Goal: Book appointment/travel/reservation

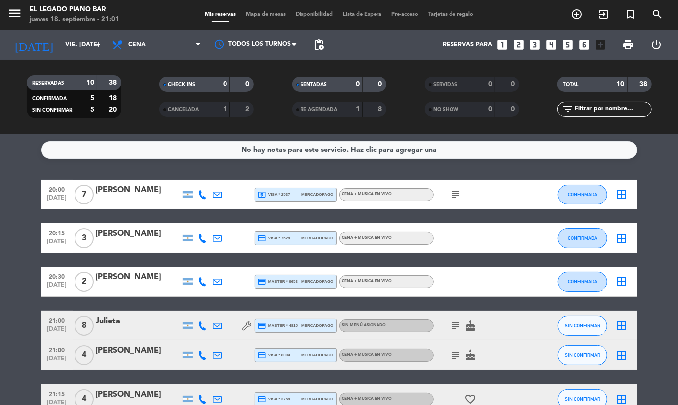
click at [456, 198] on span "subject" at bounding box center [455, 195] width 15 height 12
click at [453, 197] on icon "subject" at bounding box center [456, 195] width 12 height 12
click at [451, 195] on icon "subject" at bounding box center [456, 195] width 12 height 12
click at [455, 338] on div "subject cake" at bounding box center [477, 325] width 89 height 29
click at [449, 332] on div "subject cake" at bounding box center [477, 325] width 89 height 29
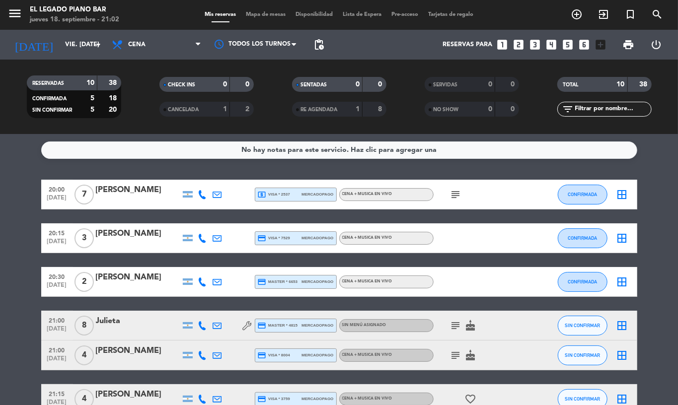
click at [450, 330] on icon "subject" at bounding box center [456, 326] width 12 height 12
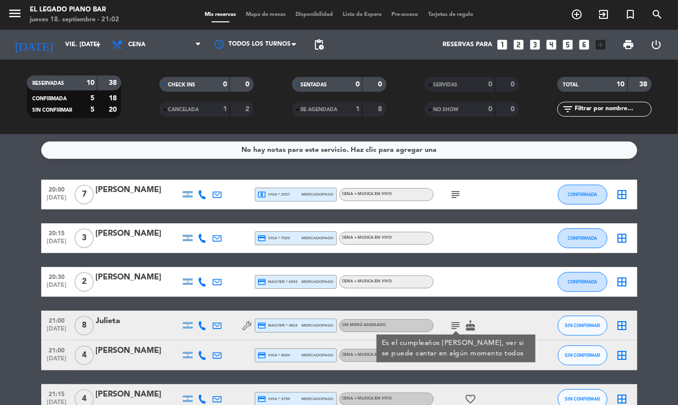
drag, startPoint x: 447, startPoint y: 322, endPoint x: 467, endPoint y: 363, distance: 46.2
click at [450, 322] on icon "subject" at bounding box center [456, 326] width 12 height 12
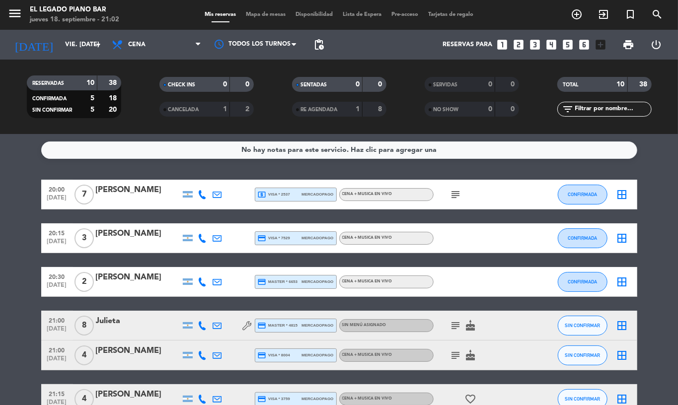
click at [453, 354] on icon "subject" at bounding box center [456, 355] width 12 height 12
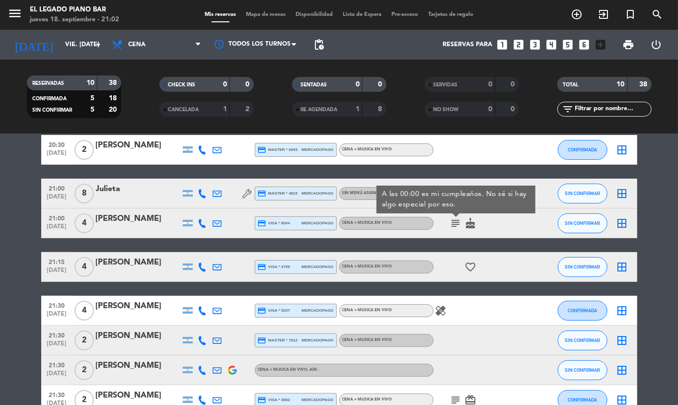
scroll to position [192, 0]
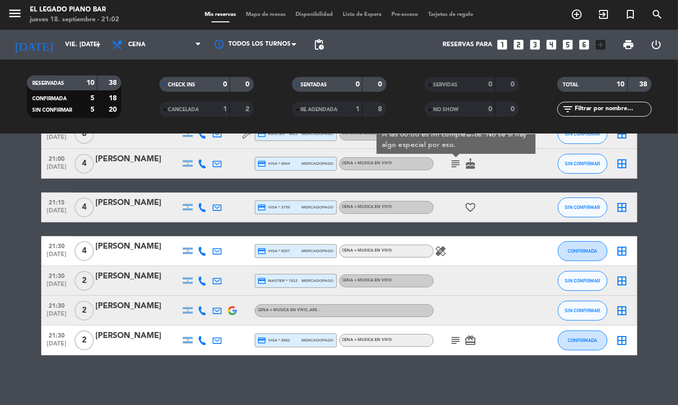
click at [451, 346] on icon "subject" at bounding box center [456, 341] width 12 height 12
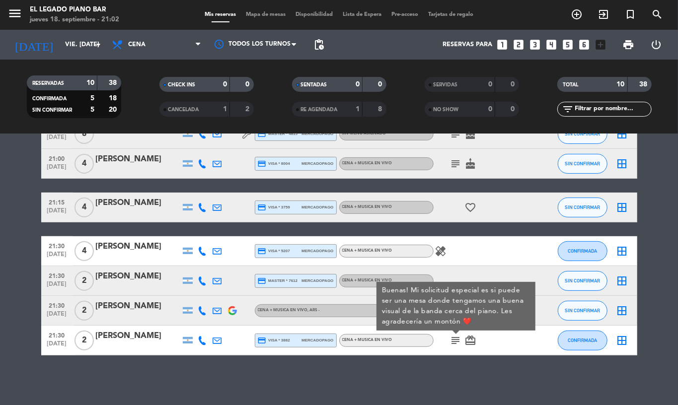
click at [477, 374] on div "No hay notas para este servicio. Haz clic para agregar una 20:00 [DATE] 7 Aranz…" at bounding box center [339, 269] width 678 height 271
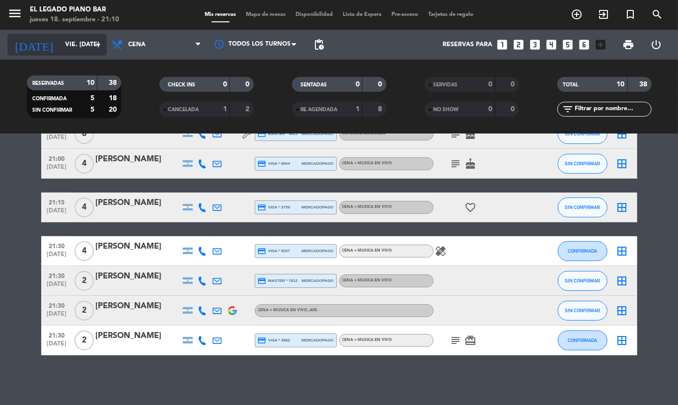
click at [61, 38] on input "vie. [DATE]" at bounding box center [102, 44] width 84 height 17
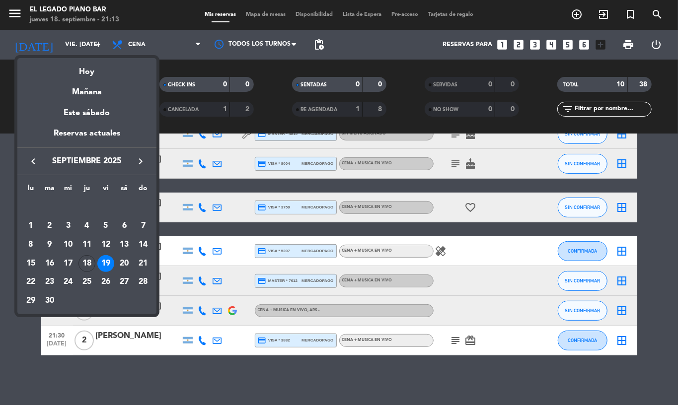
click at [232, 382] on div at bounding box center [339, 202] width 678 height 405
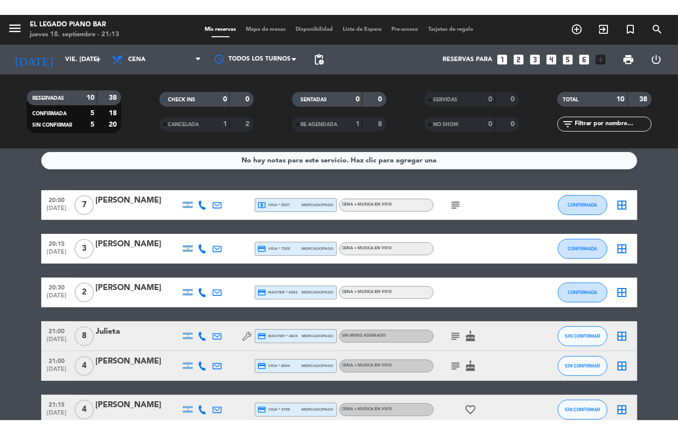
scroll to position [0, 0]
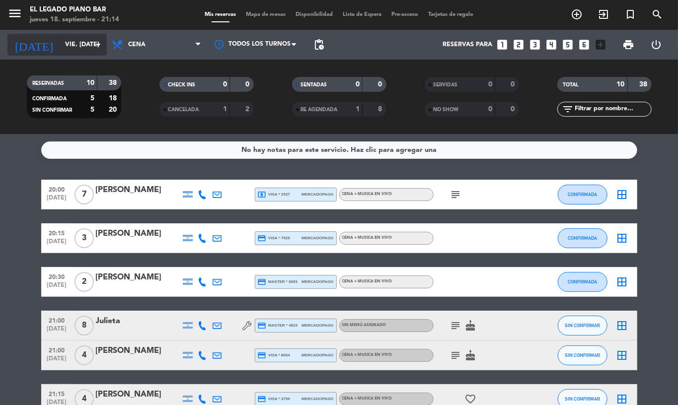
click at [87, 52] on input "vie. [DATE]" at bounding box center [102, 44] width 84 height 17
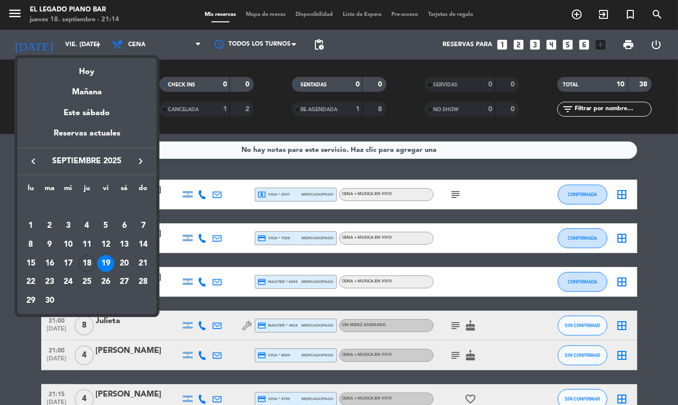
click at [141, 165] on icon "keyboard_arrow_right" at bounding box center [141, 161] width 12 height 12
click at [106, 296] on div "31" at bounding box center [105, 300] width 17 height 17
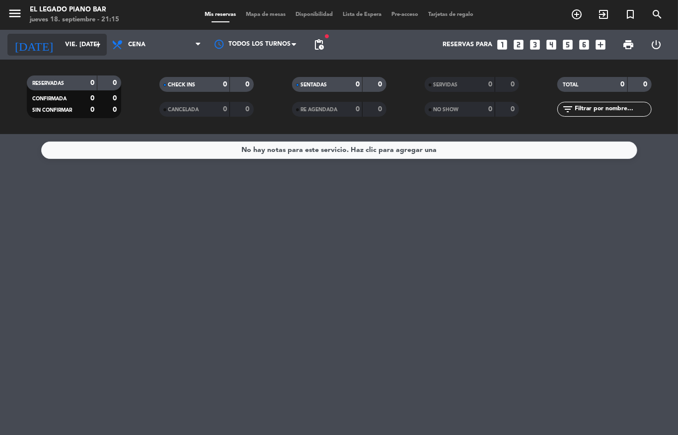
click at [68, 45] on input "vie. [DATE]" at bounding box center [102, 44] width 84 height 17
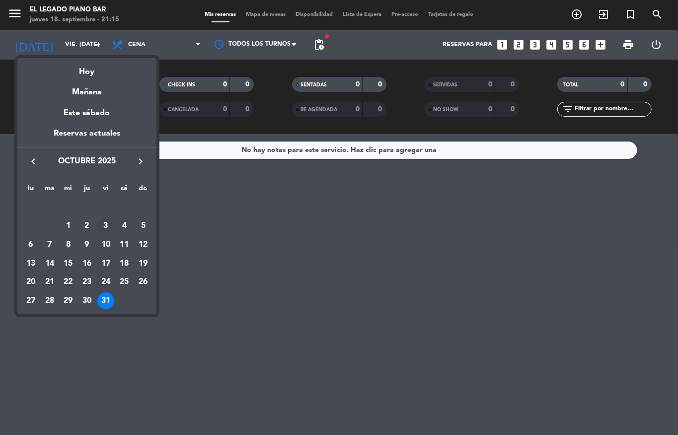
click at [106, 227] on div "3" at bounding box center [105, 225] width 17 height 17
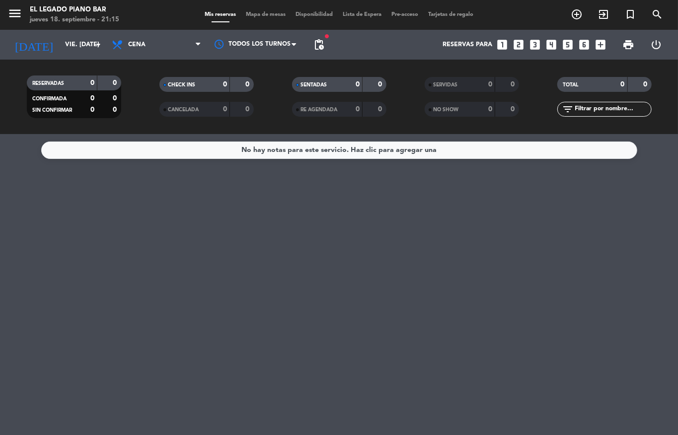
type input "vie. [DATE]"
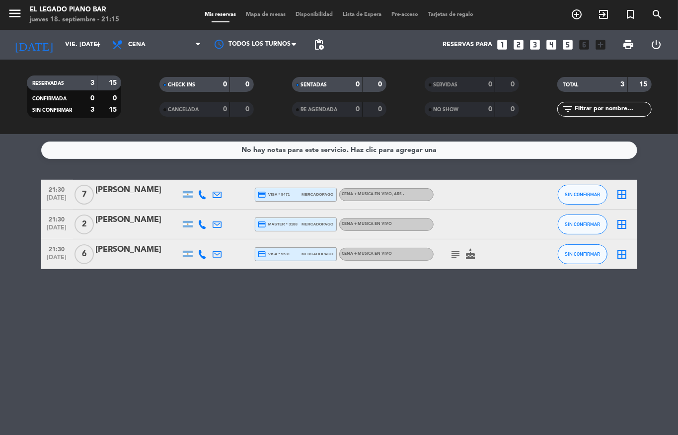
click at [565, 41] on icon "looks_5" at bounding box center [567, 44] width 13 height 13
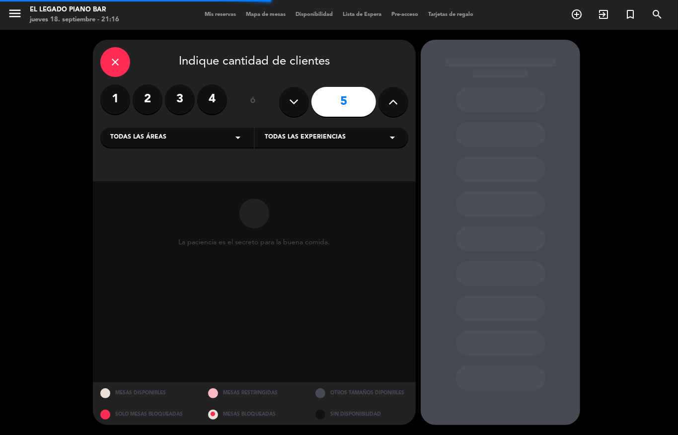
click at [402, 106] on button at bounding box center [393, 102] width 30 height 30
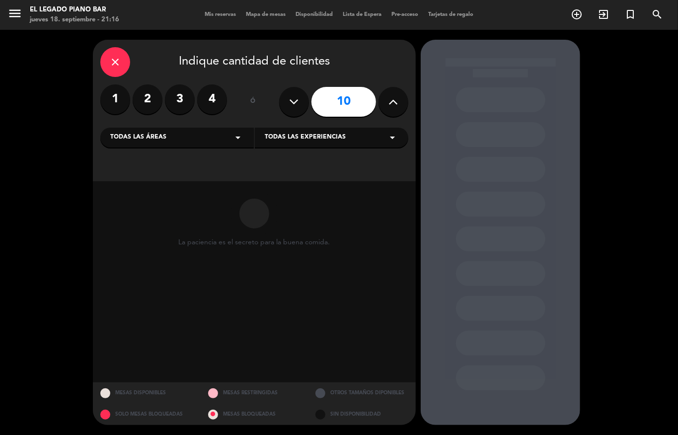
click at [291, 109] on button at bounding box center [294, 102] width 30 height 30
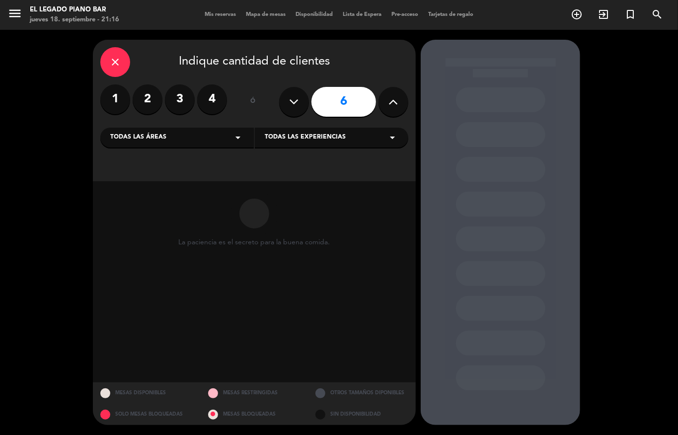
type input "5"
click at [291, 109] on button at bounding box center [294, 102] width 30 height 30
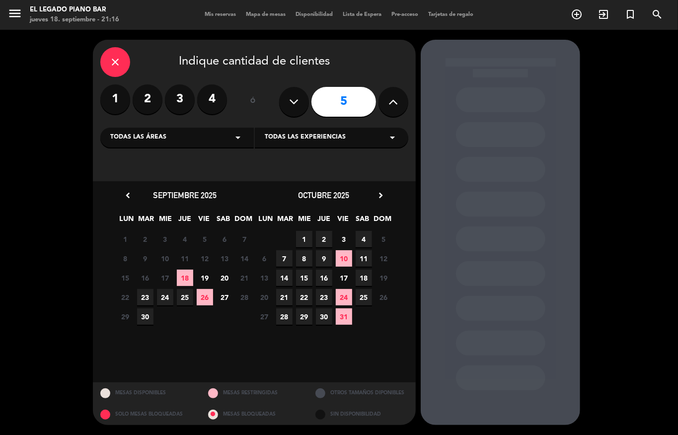
click at [343, 243] on span "3" at bounding box center [344, 239] width 16 height 16
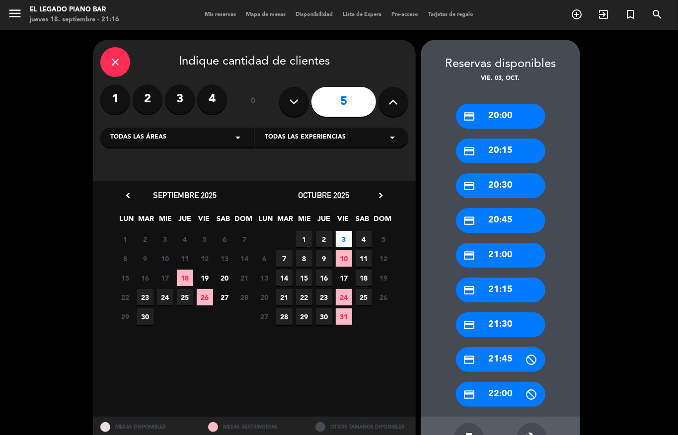
click at [513, 263] on div "credit_card 21:00" at bounding box center [500, 255] width 89 height 25
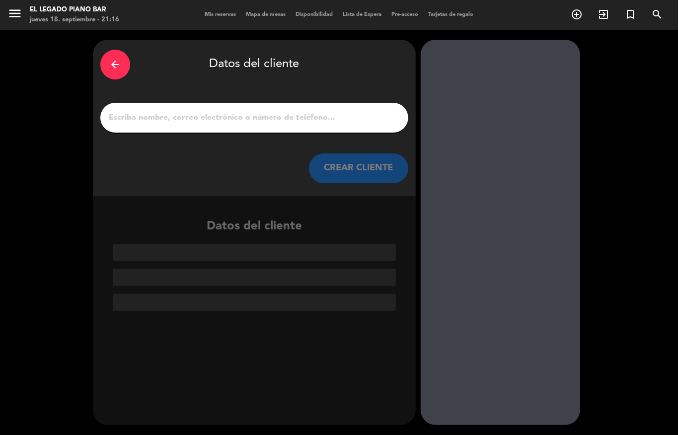
click at [290, 116] on input "1" at bounding box center [254, 118] width 293 height 14
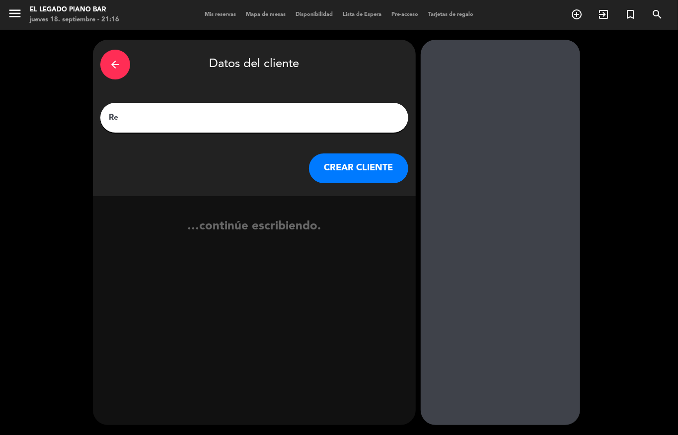
type input "R"
type input "Barby"
drag, startPoint x: 386, startPoint y: 157, endPoint x: 380, endPoint y: 165, distance: 9.9
click at [380, 165] on button "CREAR CLIENTE" at bounding box center [358, 168] width 99 height 30
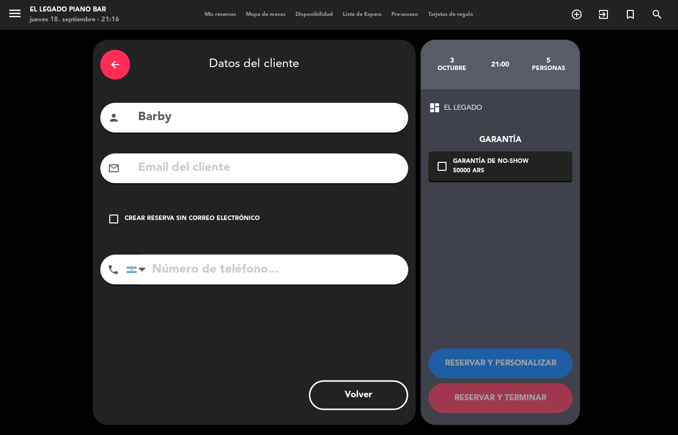
click at [140, 233] on div "check_box_outline_blank Crear reserva sin correo electrónico" at bounding box center [254, 219] width 308 height 30
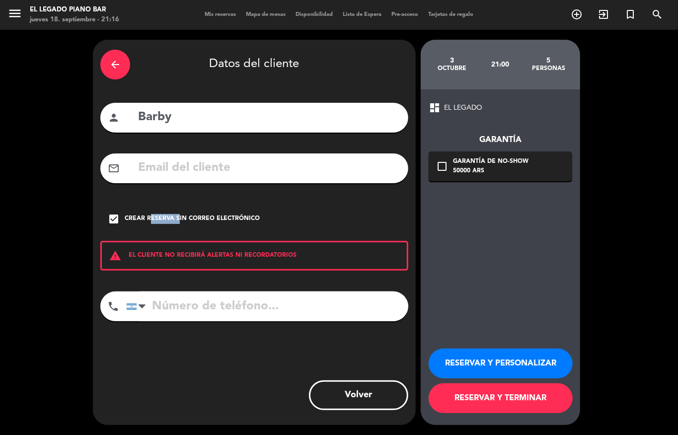
click at [149, 224] on div "check_box Crear reserva sin correo electrónico" at bounding box center [254, 219] width 308 height 30
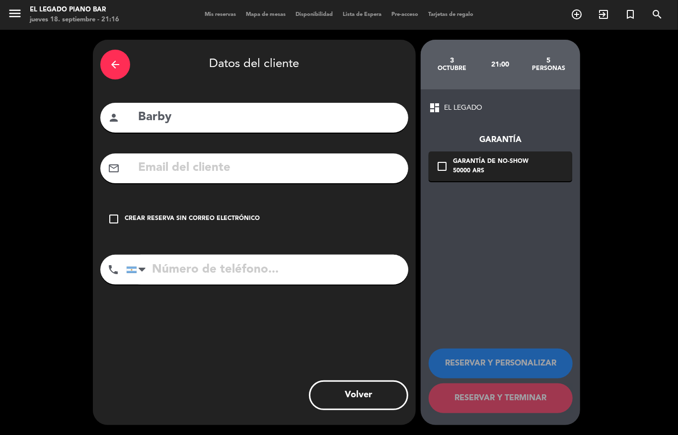
click at [127, 208] on div "check_box_outline_blank Crear reserva sin correo electrónico" at bounding box center [254, 219] width 308 height 30
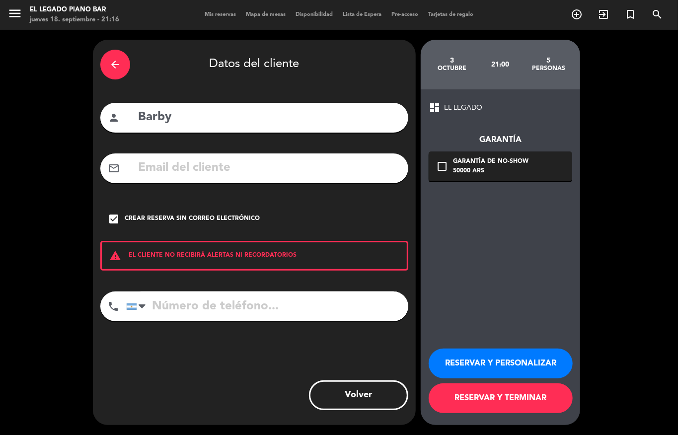
click at [512, 405] on button "RESERVAR Y TERMINAR" at bounding box center [500, 398] width 144 height 30
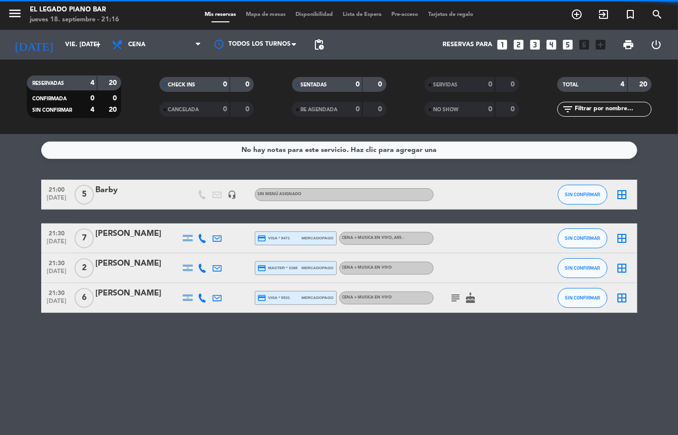
click at [145, 202] on div at bounding box center [138, 201] width 84 height 8
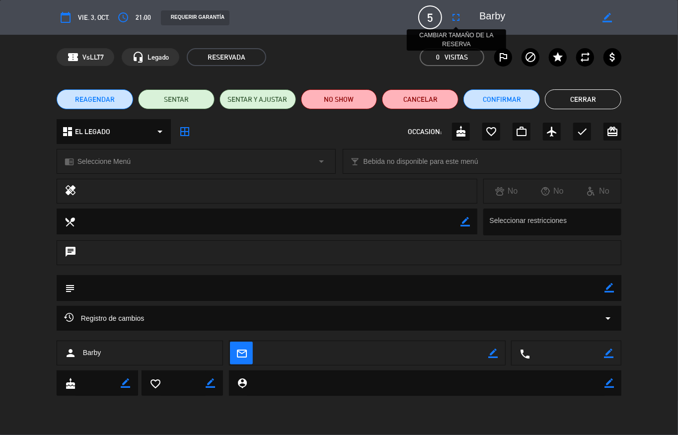
click at [450, 21] on icon "fullscreen" at bounding box center [456, 17] width 12 height 12
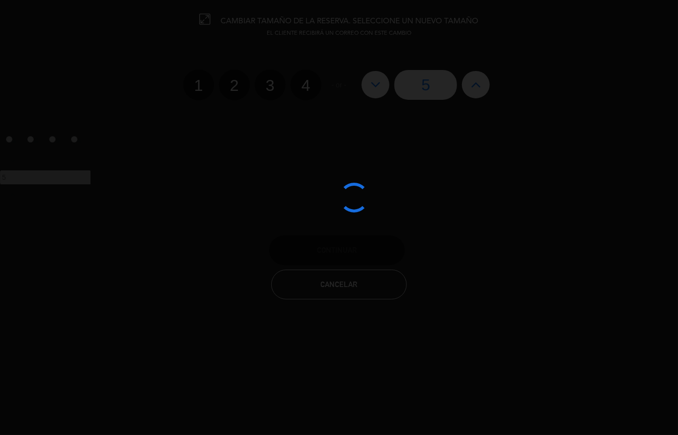
click at [475, 90] on div at bounding box center [339, 217] width 678 height 435
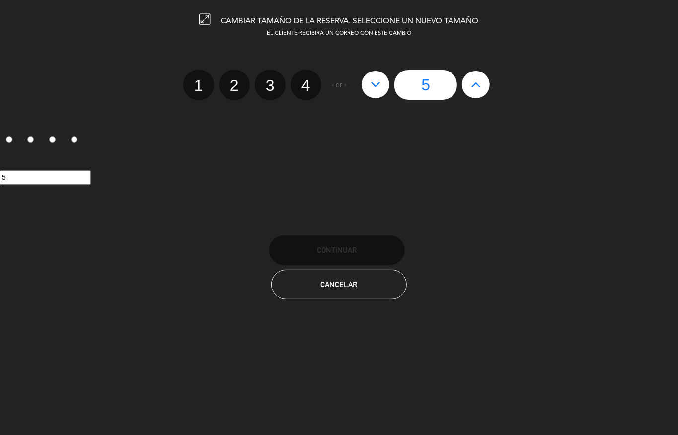
click at [475, 90] on icon at bounding box center [476, 84] width 10 height 16
type input "6"
click at [475, 90] on icon at bounding box center [476, 84] width 10 height 16
type input "7"
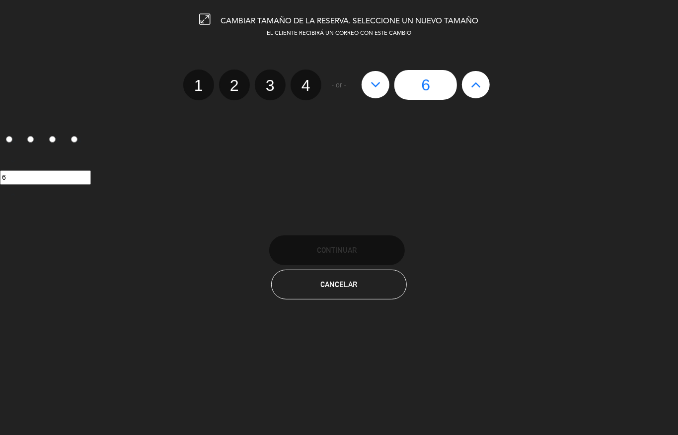
type input "7"
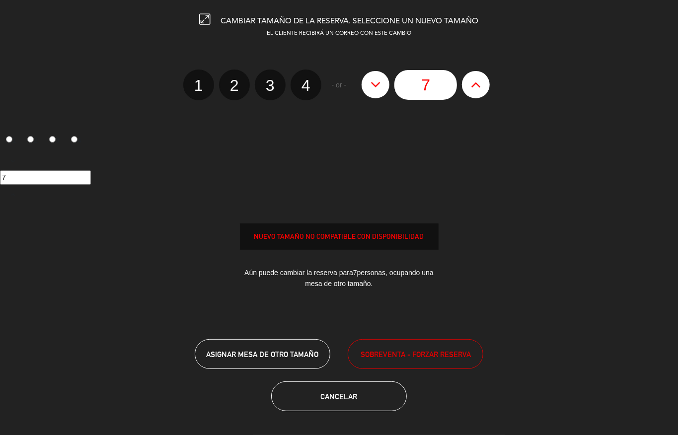
click at [475, 90] on icon at bounding box center [476, 84] width 10 height 16
type input "8"
click at [475, 90] on icon at bounding box center [476, 84] width 10 height 16
type input "9"
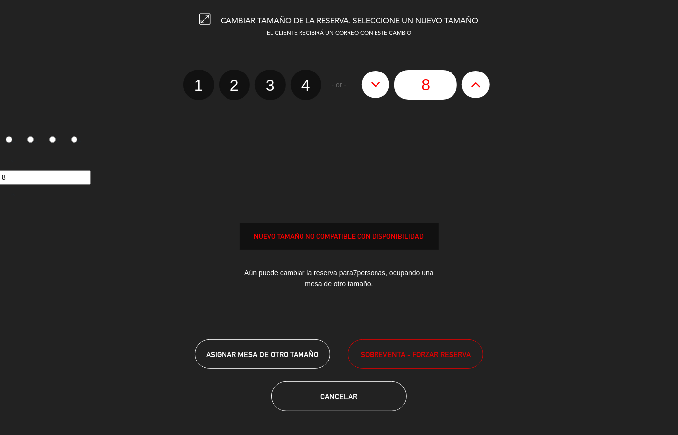
type input "9"
click at [475, 90] on icon at bounding box center [476, 84] width 10 height 16
type input "10"
click at [475, 90] on icon at bounding box center [476, 84] width 10 height 16
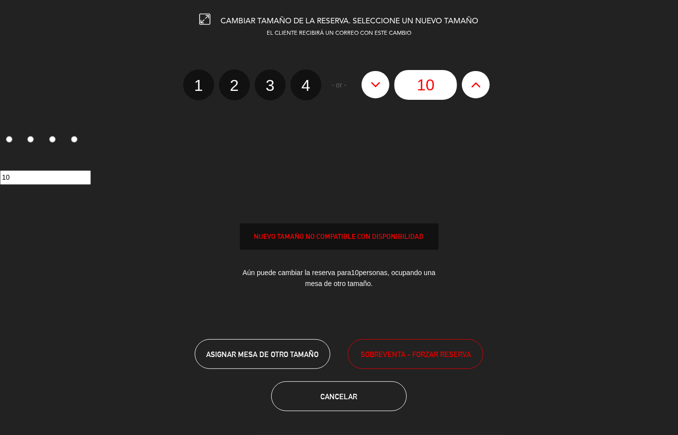
type input "11"
click at [475, 90] on icon at bounding box center [476, 84] width 10 height 16
type input "12"
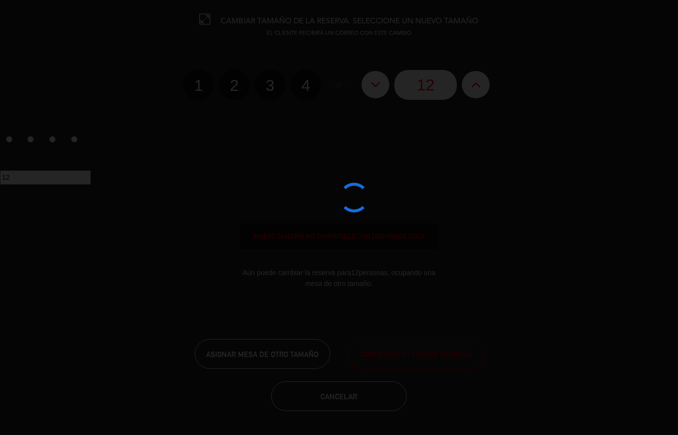
click at [475, 90] on div at bounding box center [339, 217] width 678 height 435
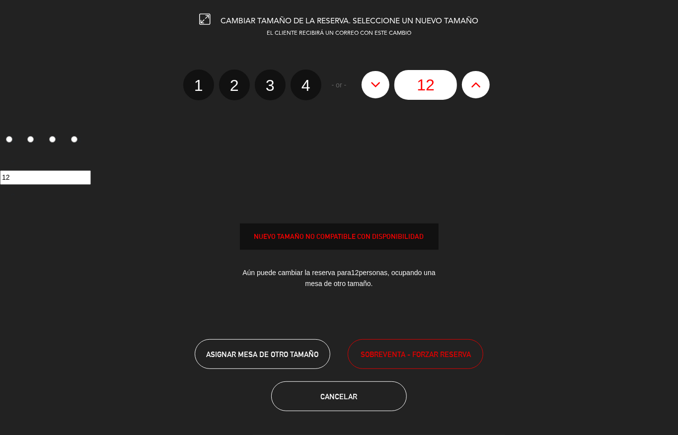
click at [475, 90] on icon at bounding box center [476, 84] width 10 height 16
type input "13"
click at [475, 90] on icon at bounding box center [476, 84] width 10 height 16
type input "14"
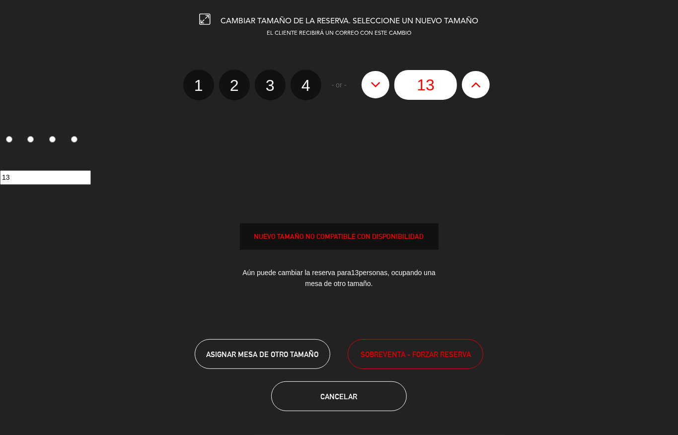
type input "14"
click at [475, 90] on icon at bounding box center [476, 84] width 10 height 16
type input "15"
click at [475, 90] on icon at bounding box center [476, 84] width 10 height 16
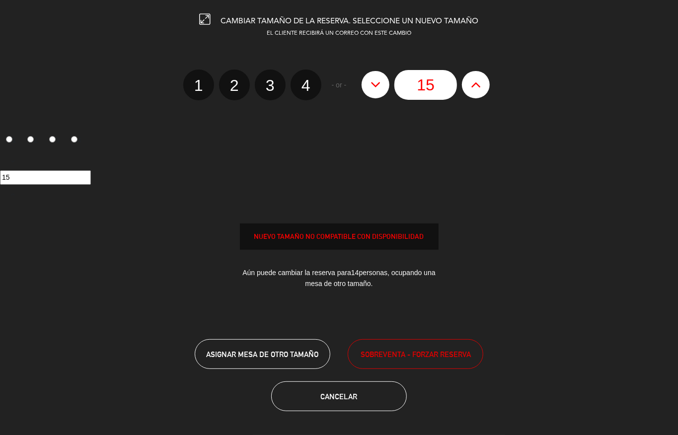
type input "16"
click at [475, 90] on icon at bounding box center [476, 84] width 10 height 16
type input "17"
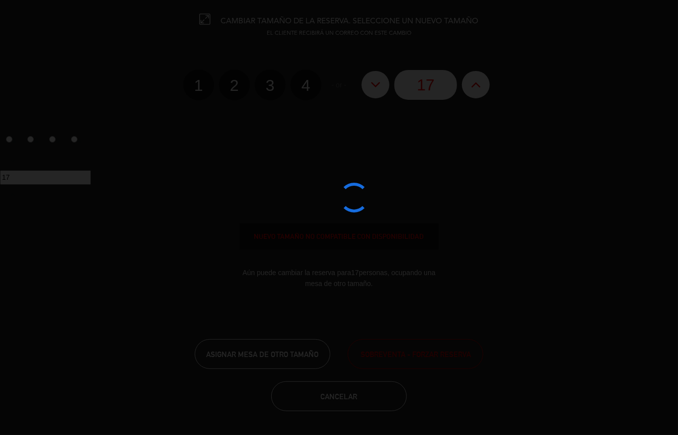
click at [442, 356] on edit-booking-info-modal "CAMBIAR TAMAÑO DE LA RESERVA. SELECCIONE UN NUEVO TAMAÑO EL CLIENTE RECIBIRÁ UN…" at bounding box center [339, 217] width 678 height 435
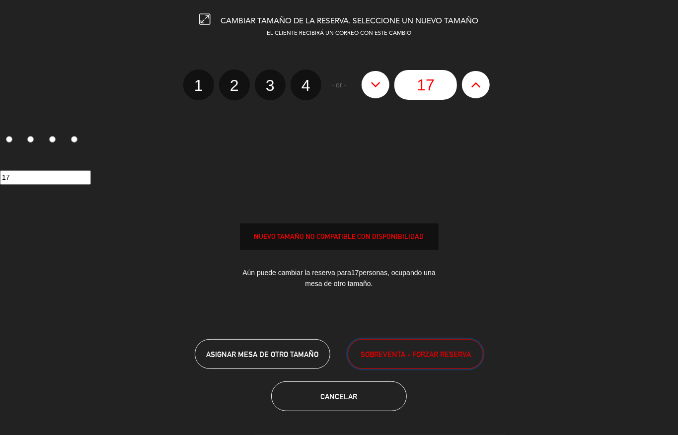
click at [442, 356] on span "SOBREVENTA - FORZAR RESERVA" at bounding box center [415, 354] width 110 height 11
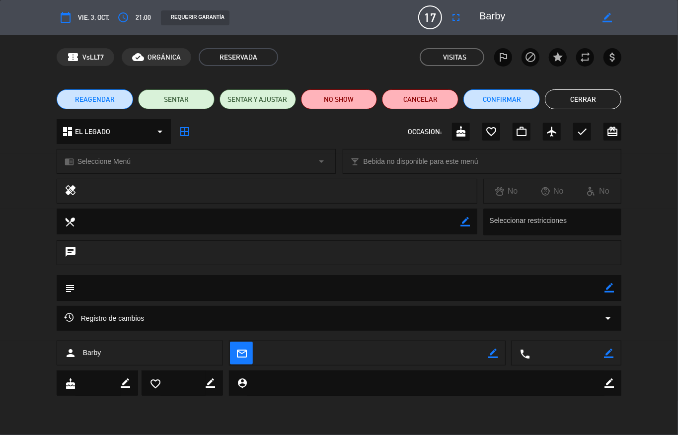
click at [582, 98] on button "Cerrar" at bounding box center [583, 99] width 76 height 20
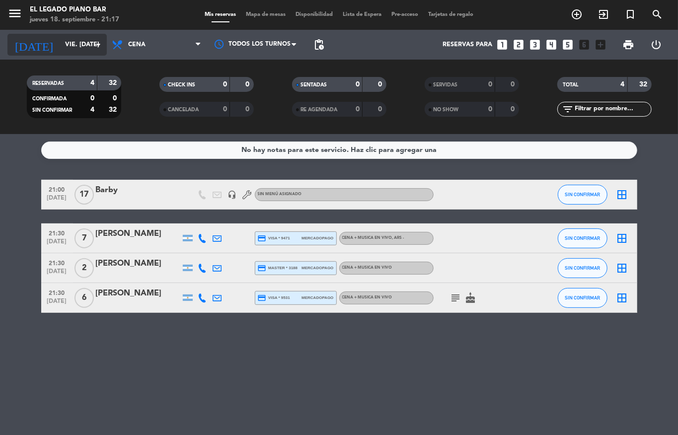
click at [60, 50] on input "vie. [DATE]" at bounding box center [102, 44] width 84 height 17
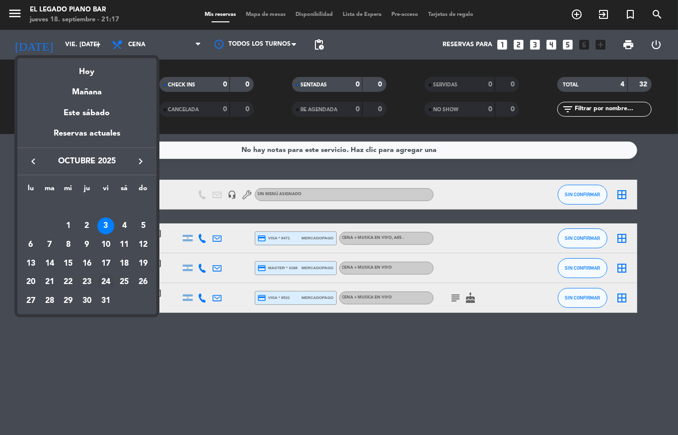
click at [103, 286] on div "24" at bounding box center [105, 282] width 17 height 17
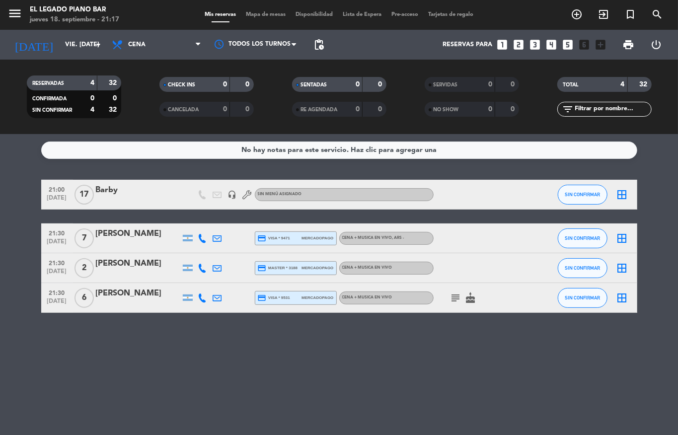
type input "vie. [DATE]"
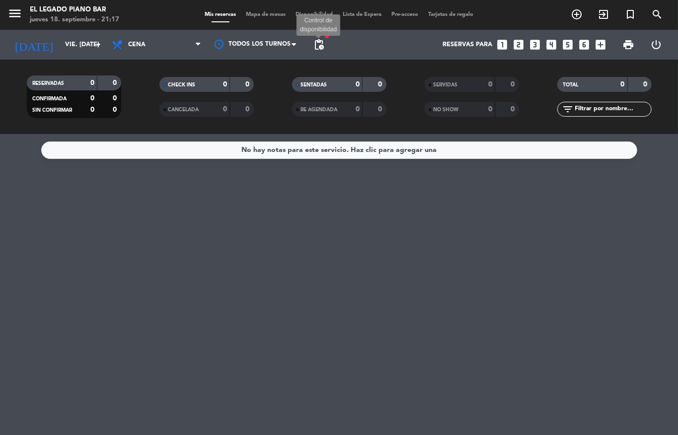
click at [313, 44] on span "pending_actions" at bounding box center [319, 45] width 12 height 12
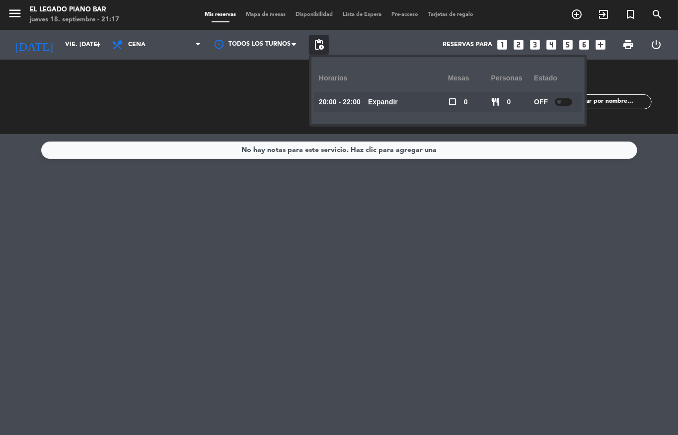
click at [313, 44] on span "pending_actions" at bounding box center [319, 45] width 12 height 12
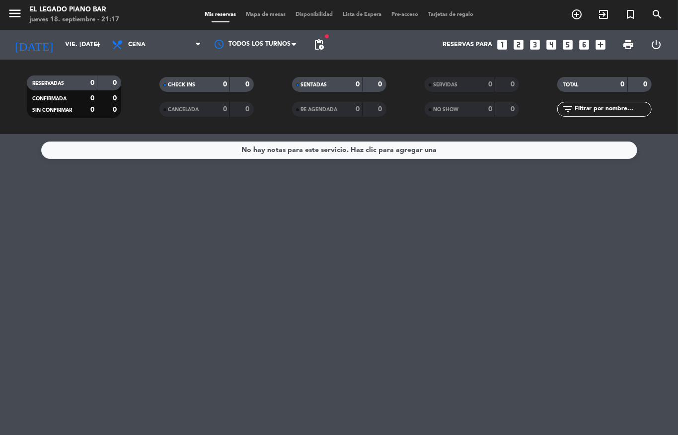
click at [499, 45] on icon "looks_one" at bounding box center [502, 44] width 13 height 13
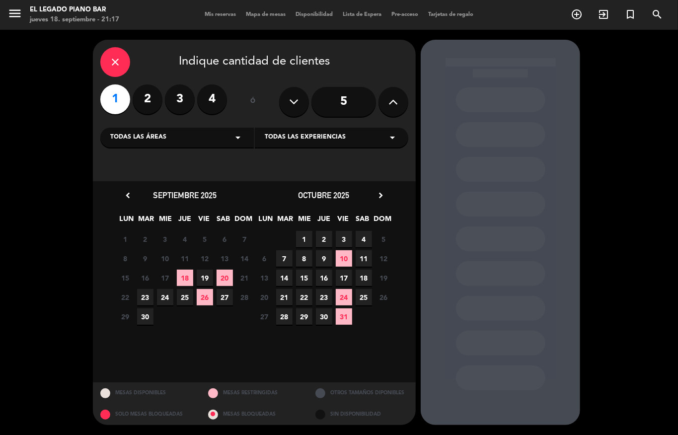
click at [347, 297] on span "24" at bounding box center [344, 297] width 16 height 16
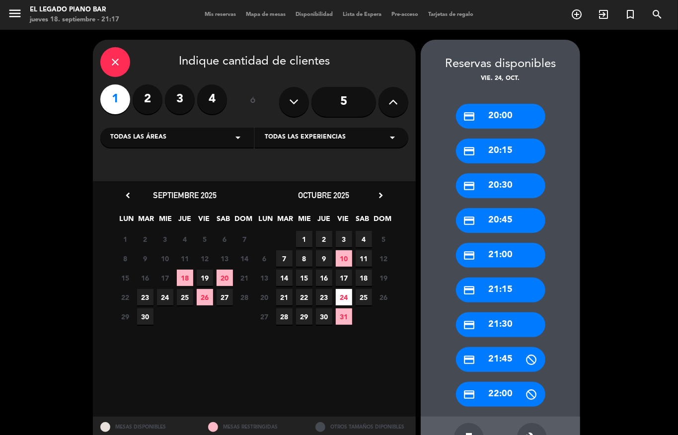
click at [499, 178] on div "credit_card 20:30" at bounding box center [500, 185] width 89 height 25
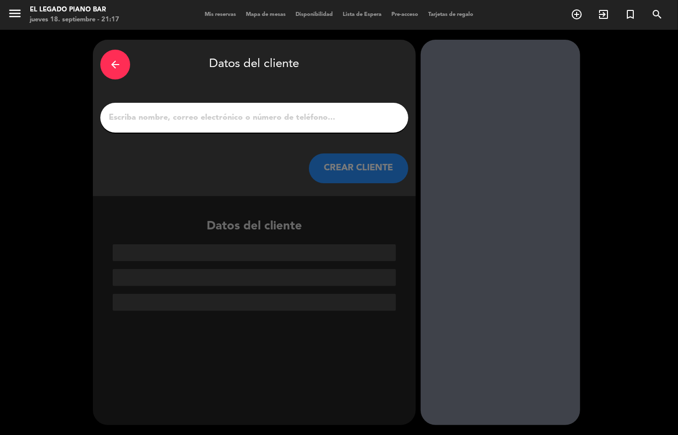
click at [267, 122] on div at bounding box center [254, 118] width 308 height 30
click at [268, 121] on input "1" at bounding box center [254, 118] width 293 height 14
click at [301, 123] on input "1" at bounding box center [254, 118] width 293 height 14
click at [321, 121] on input "1" at bounding box center [254, 118] width 293 height 14
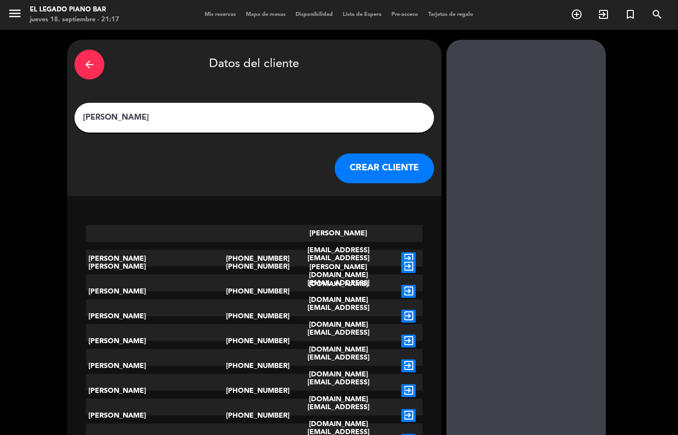
type input "[PERSON_NAME]"
click at [360, 167] on button "CREAR CLIENTE" at bounding box center [384, 168] width 99 height 30
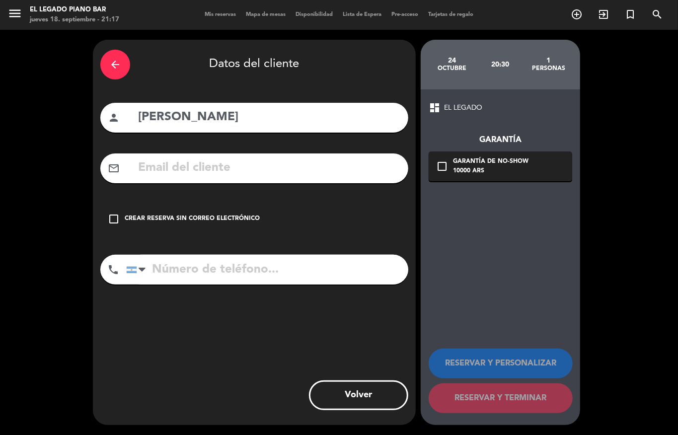
click at [185, 211] on div "check_box_outline_blank Crear reserva sin correo electrónico" at bounding box center [254, 219] width 308 height 30
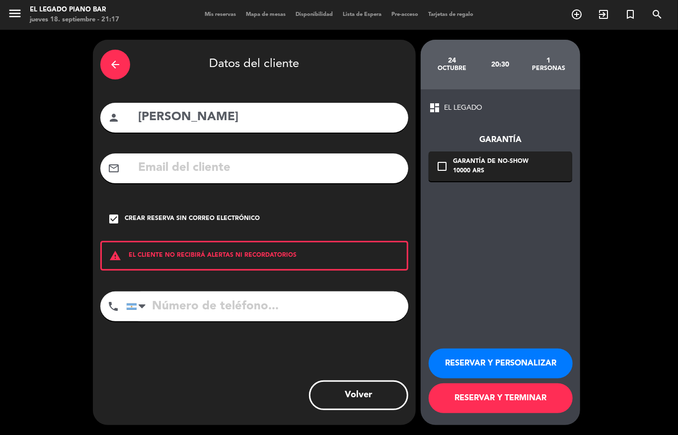
click at [471, 398] on button "RESERVAR Y TERMINAR" at bounding box center [500, 398] width 144 height 30
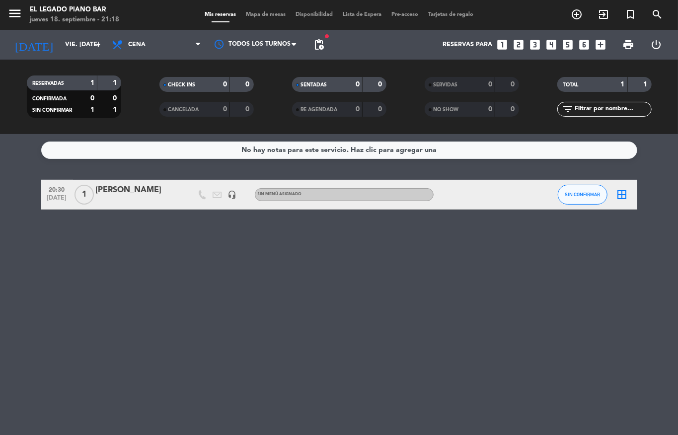
click at [70, 63] on div "RESERVADAS 1 1 CONFIRMADA 0 0 SIN CONFIRMAR 1 1 CHECK INS 0 0 CANCELADA 0 0 SEN…" at bounding box center [339, 97] width 678 height 74
click at [76, 51] on input "vie. [DATE]" at bounding box center [102, 44] width 84 height 17
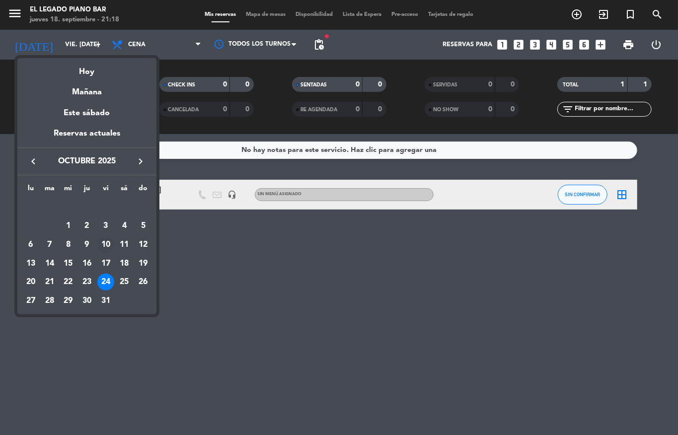
click at [99, 250] on div "10" at bounding box center [105, 244] width 17 height 17
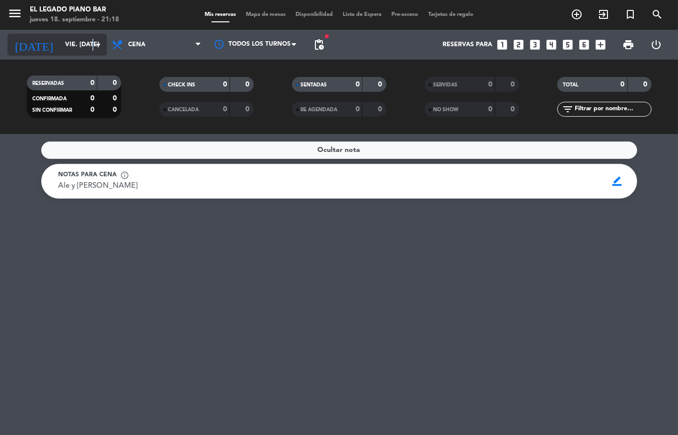
click at [92, 42] on icon "arrow_drop_down" at bounding box center [98, 45] width 12 height 12
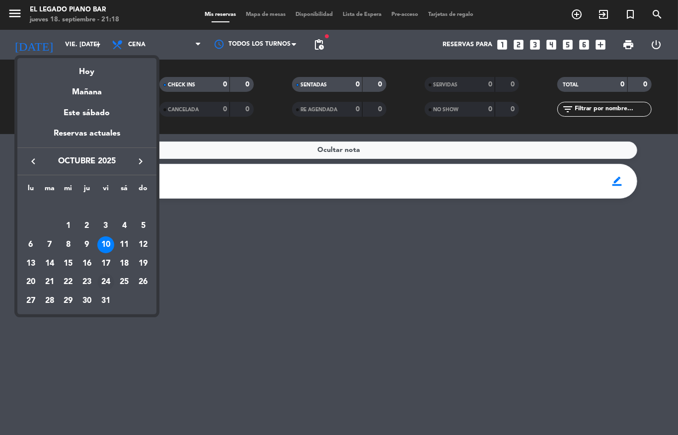
click at [104, 288] on div "24" at bounding box center [105, 282] width 17 height 17
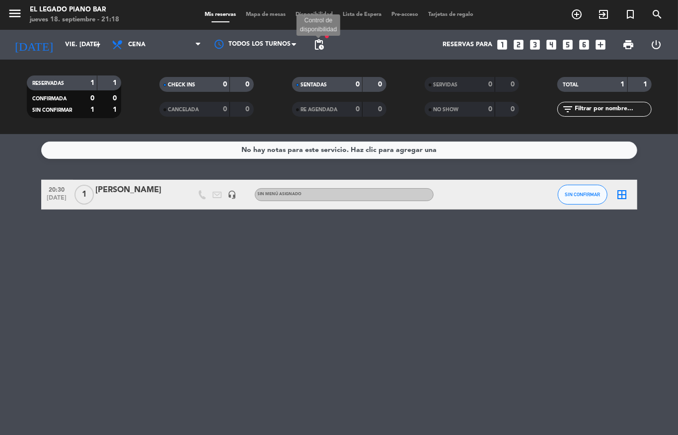
click at [320, 42] on span "pending_actions" at bounding box center [319, 45] width 12 height 12
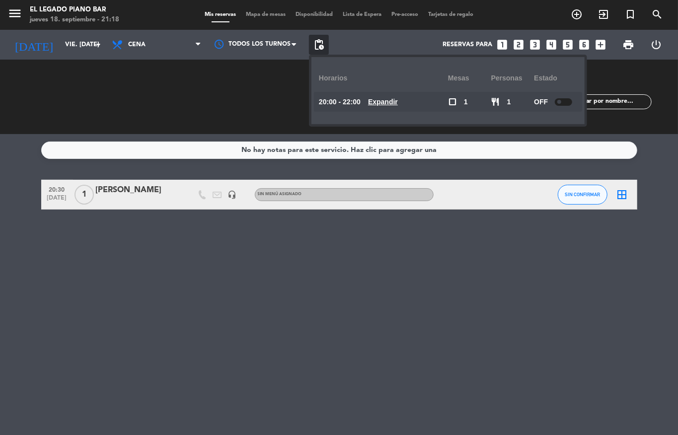
click at [320, 42] on span "pending_actions" at bounding box center [319, 45] width 12 height 12
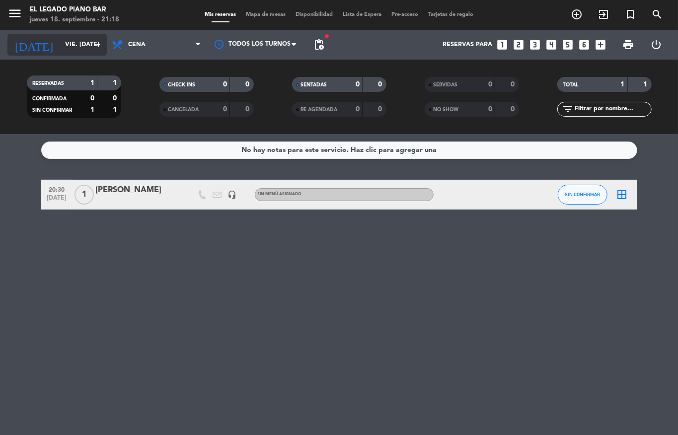
click at [60, 50] on input "vie. [DATE]" at bounding box center [102, 44] width 84 height 17
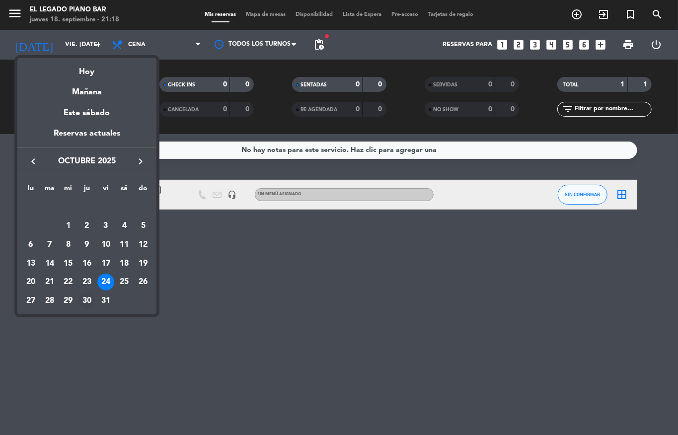
click at [92, 298] on div "30" at bounding box center [86, 300] width 17 height 17
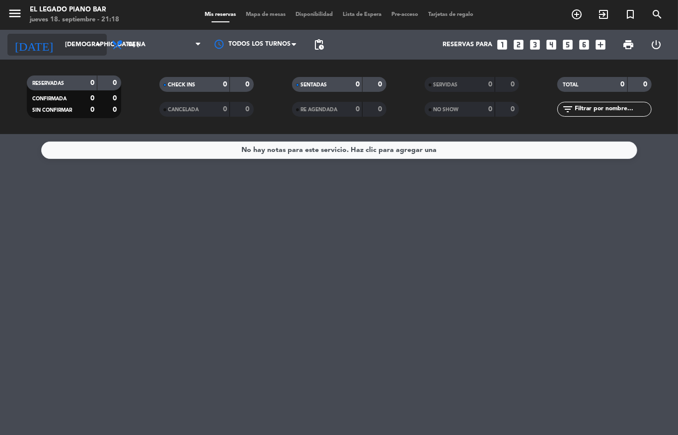
click at [75, 55] on div "[DATE] jue. [DATE] arrow_drop_down" at bounding box center [56, 45] width 99 height 22
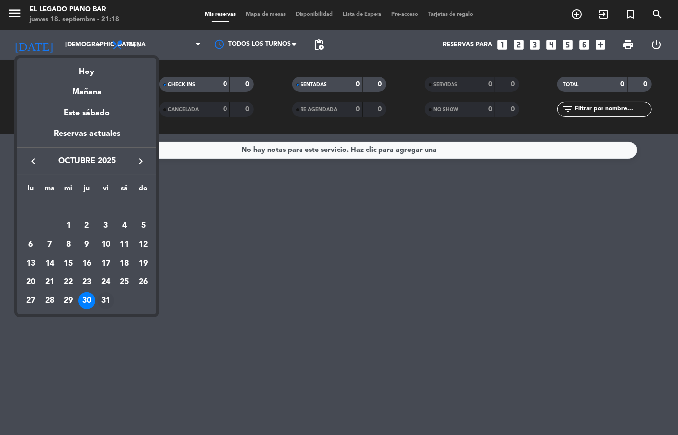
click at [102, 306] on div "31" at bounding box center [105, 300] width 17 height 17
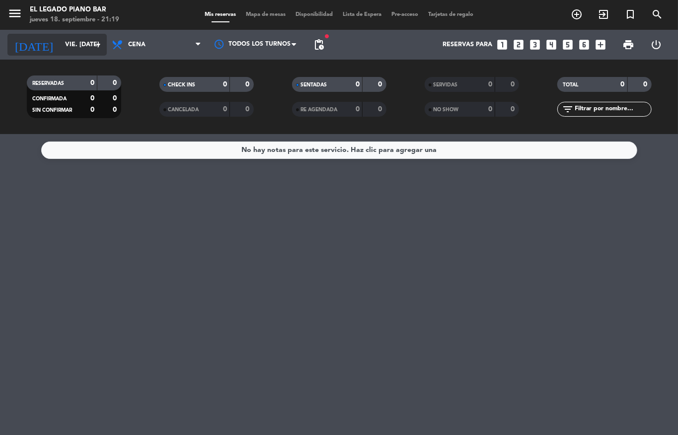
click at [68, 34] on div "[DATE] vie. [DATE] arrow_drop_down" at bounding box center [56, 45] width 99 height 22
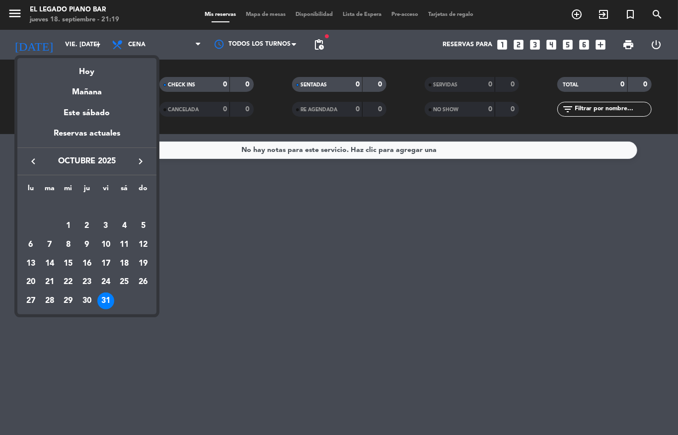
click at [88, 241] on div "9" at bounding box center [86, 244] width 17 height 17
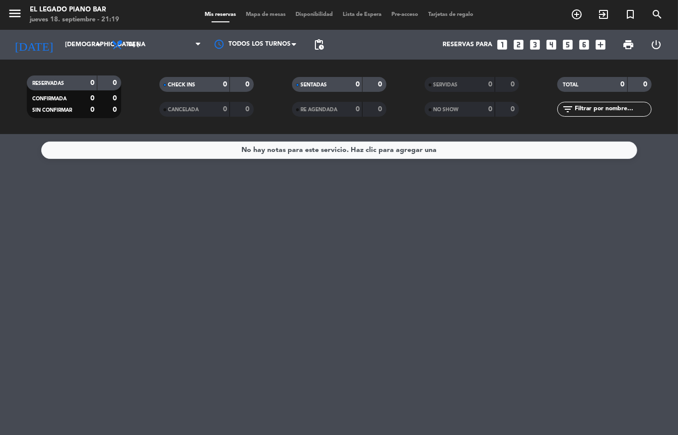
click at [325, 49] on span "pending_actions" at bounding box center [319, 45] width 20 height 20
click at [323, 48] on span "pending_actions" at bounding box center [319, 45] width 12 height 12
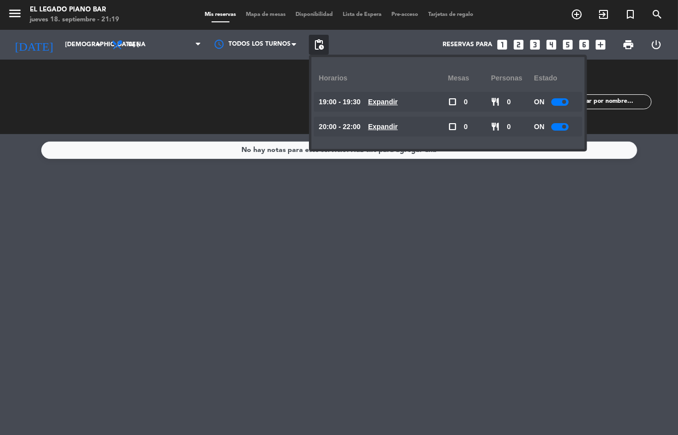
click at [563, 98] on div at bounding box center [559, 101] width 17 height 7
click at [563, 124] on div at bounding box center [559, 126] width 17 height 7
drag, startPoint x: 559, startPoint y: 133, endPoint x: 560, endPoint y: 127, distance: 6.0
click at [559, 132] on div "ON" at bounding box center [555, 127] width 43 height 20
click at [560, 127] on div at bounding box center [559, 126] width 17 height 7
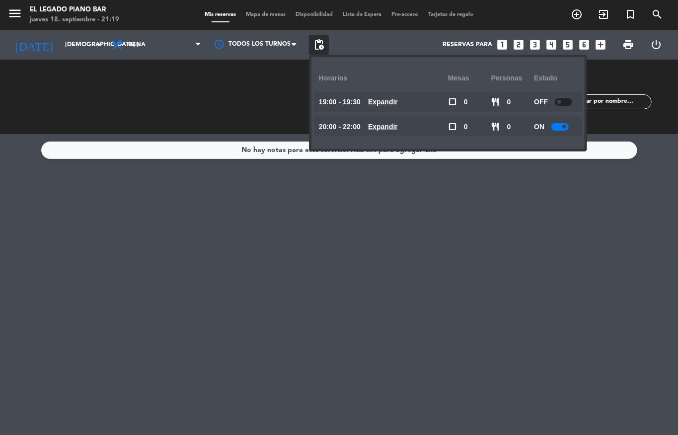
click at [564, 123] on div at bounding box center [559, 126] width 17 height 7
drag, startPoint x: 190, startPoint y: 286, endPoint x: 183, endPoint y: 269, distance: 19.0
click at [189, 283] on div "No hay notas para este servicio. Haz clic para agregar una" at bounding box center [339, 284] width 678 height 301
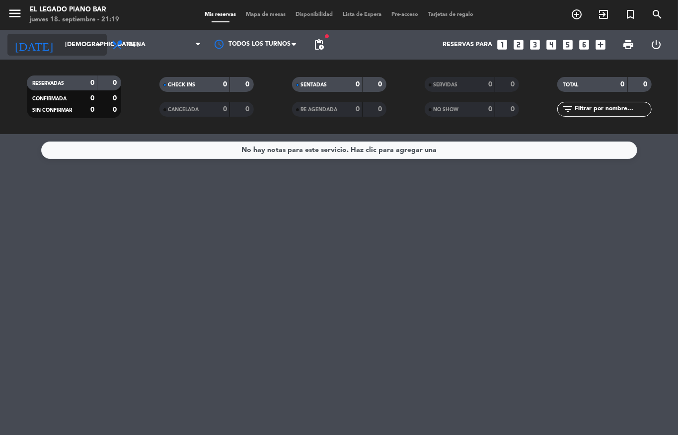
click at [62, 35] on div "[DATE] jue. [DATE] arrow_drop_down" at bounding box center [56, 45] width 99 height 22
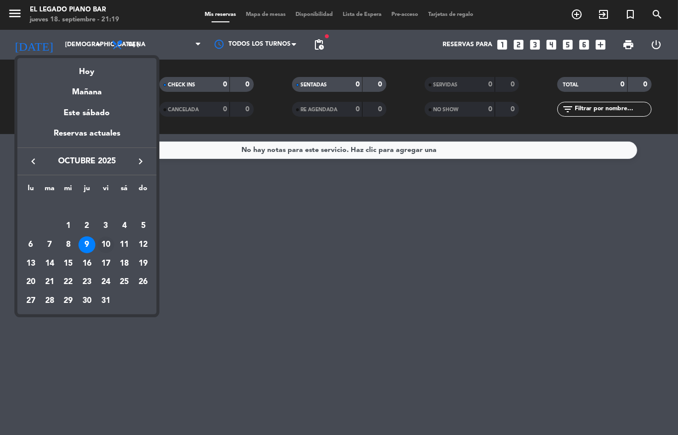
click at [104, 241] on div "10" at bounding box center [105, 244] width 17 height 17
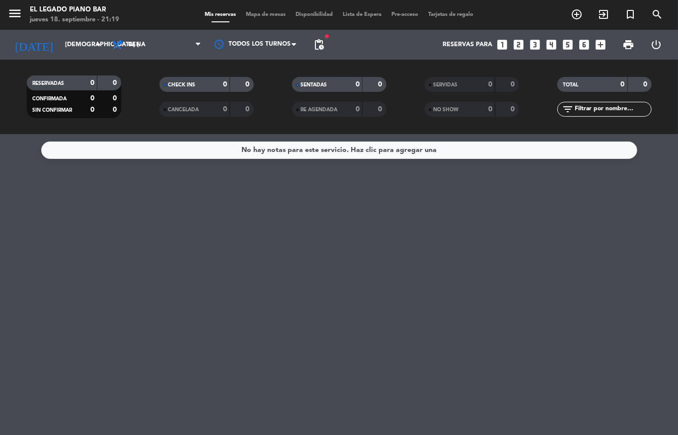
type input "vie. [DATE]"
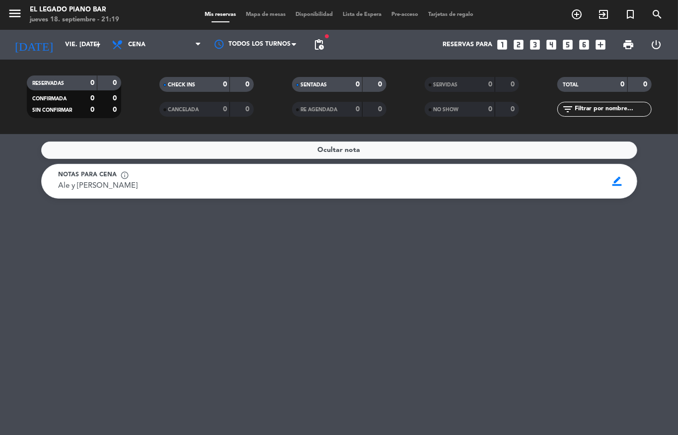
click at [314, 52] on span "pending_actions" at bounding box center [319, 45] width 20 height 20
click at [313, 46] on span "pending_actions" at bounding box center [319, 45] width 12 height 12
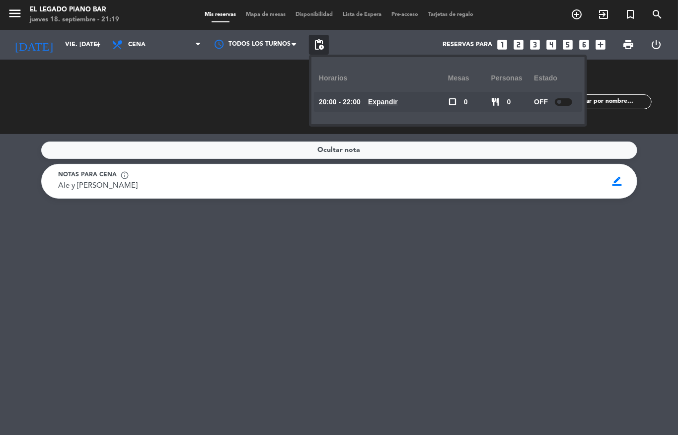
click at [560, 102] on span at bounding box center [559, 102] width 4 height 4
drag, startPoint x: 525, startPoint y: 166, endPoint x: 560, endPoint y: 183, distance: 39.3
click at [525, 167] on div "Notas para cena info_outline Ale y [PERSON_NAME] Ale y [PERSON_NAME] CASAMIENTO…" at bounding box center [339, 181] width 596 height 35
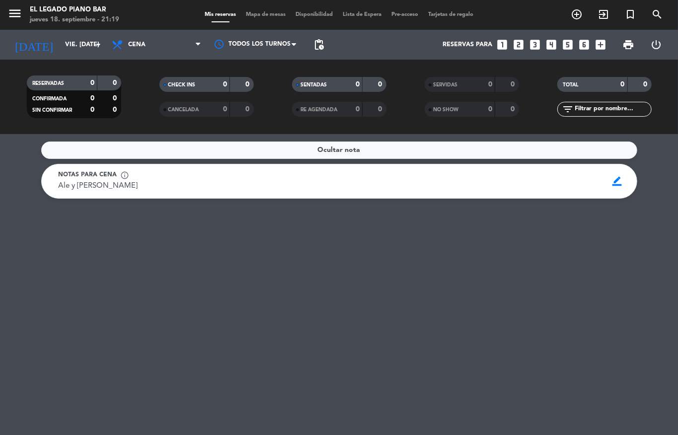
click at [597, 182] on div "Ale y [PERSON_NAME] Ale y [PERSON_NAME]" at bounding box center [330, 186] width 542 height 12
click at [612, 182] on span "border_color" at bounding box center [616, 181] width 19 height 19
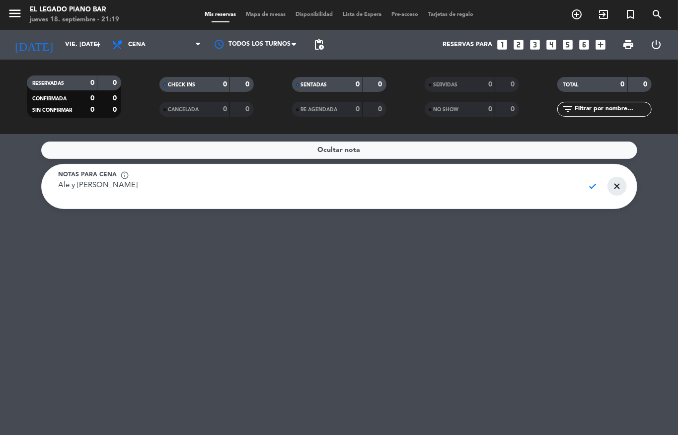
click at [618, 185] on span "close" at bounding box center [616, 186] width 19 height 19
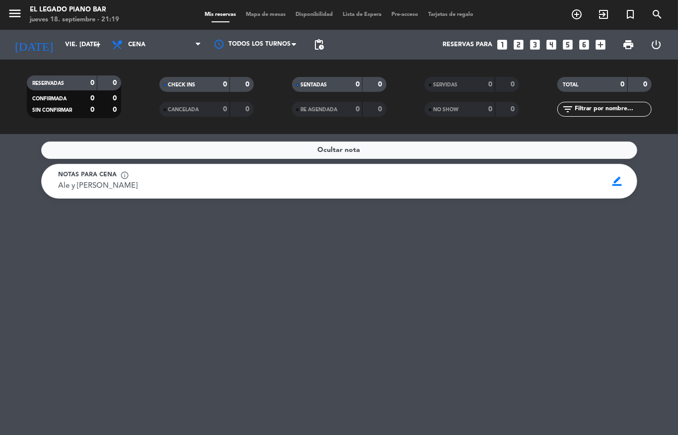
click at [542, 183] on div "Ale y [PERSON_NAME] Ale y [PERSON_NAME]" at bounding box center [330, 186] width 542 height 12
click at [611, 179] on span "border_color" at bounding box center [616, 181] width 19 height 19
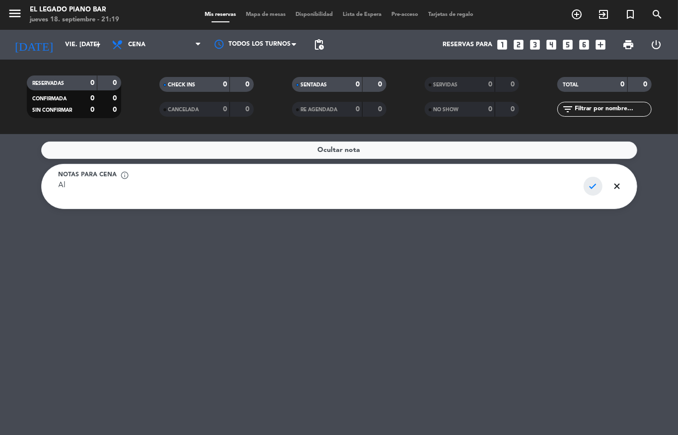
type textarea "A"
click at [584, 187] on span "check" at bounding box center [592, 186] width 19 height 19
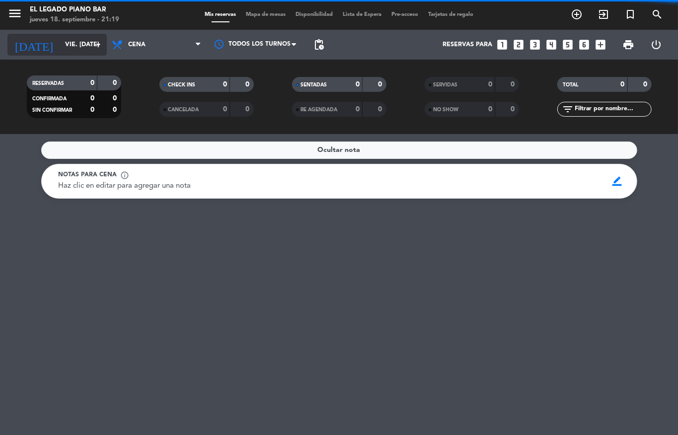
click at [72, 53] on input "vie. [DATE]" at bounding box center [102, 44] width 84 height 17
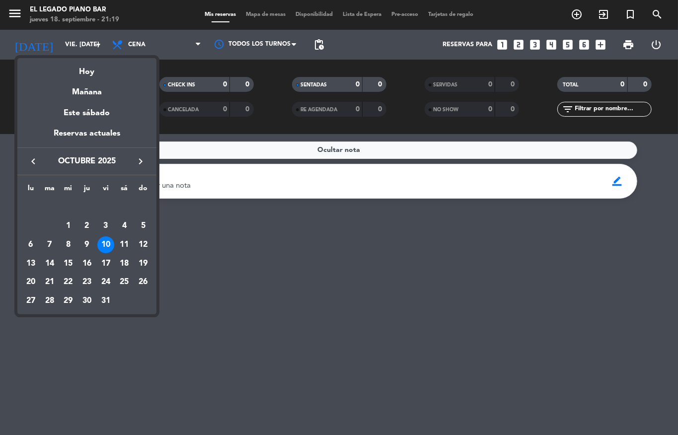
click at [138, 159] on icon "keyboard_arrow_right" at bounding box center [141, 161] width 12 height 12
click at [106, 238] on div "14" at bounding box center [105, 244] width 17 height 17
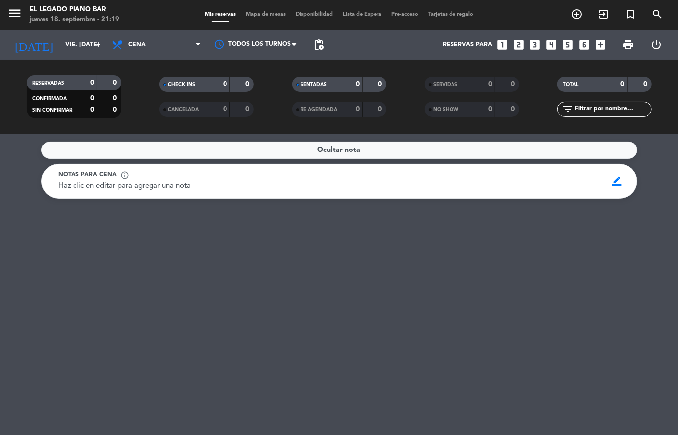
type input "vie. [DATE]"
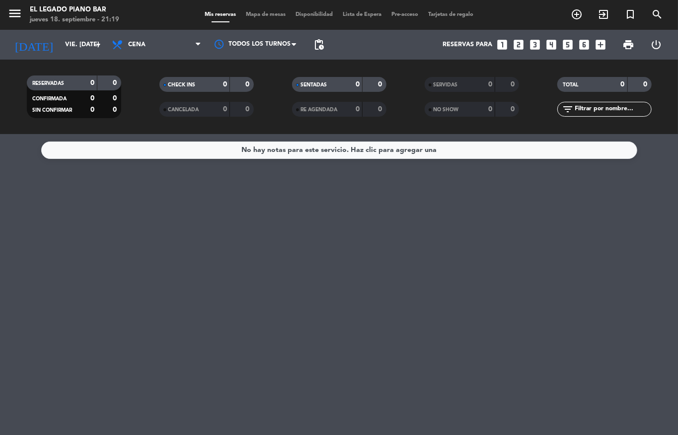
click at [289, 152] on div "No hay notas para este servicio. Haz clic para agregar una" at bounding box center [338, 149] width 195 height 11
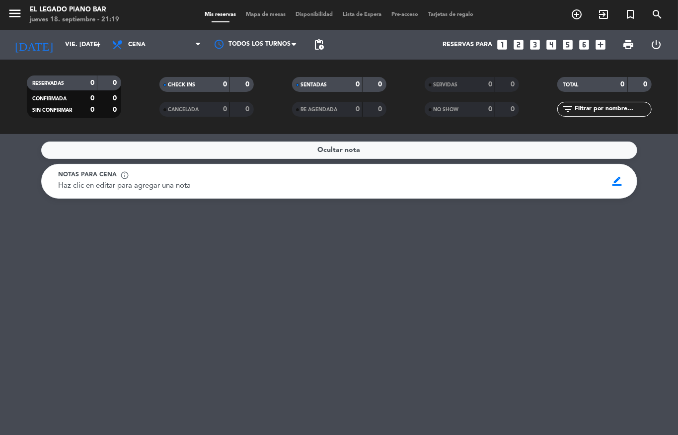
click at [249, 175] on div "Notas para cena info_outline" at bounding box center [330, 175] width 542 height 10
drag, startPoint x: 214, startPoint y: 189, endPoint x: 172, endPoint y: 173, distance: 45.4
click at [213, 189] on div "Haz clic en editar para agregar una nota" at bounding box center [330, 186] width 542 height 12
drag, startPoint x: 172, startPoint y: 173, endPoint x: 334, endPoint y: 173, distance: 162.3
click at [172, 173] on div "Notas para cena info_outline" at bounding box center [330, 175] width 542 height 10
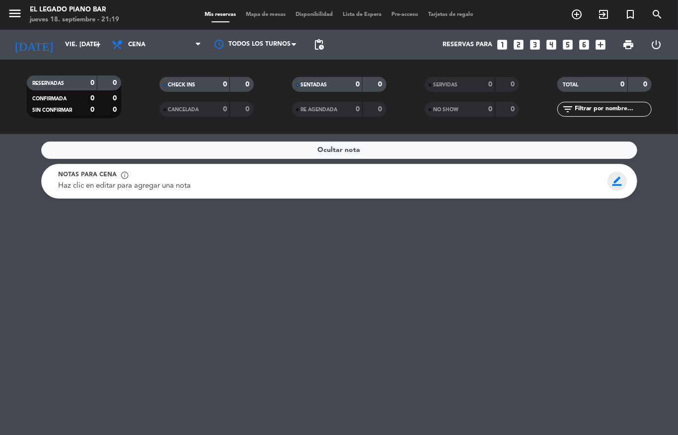
click at [610, 175] on span "border_color" at bounding box center [616, 181] width 19 height 19
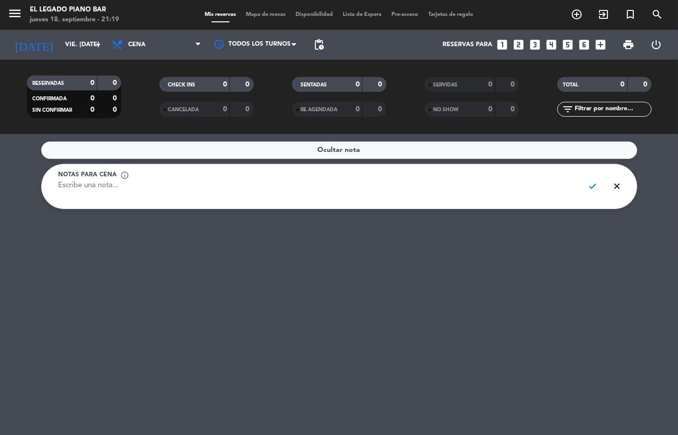
click at [217, 186] on textarea at bounding box center [318, 191] width 518 height 22
type textarea "70 a chequear"
click at [592, 185] on span "check" at bounding box center [592, 186] width 19 height 19
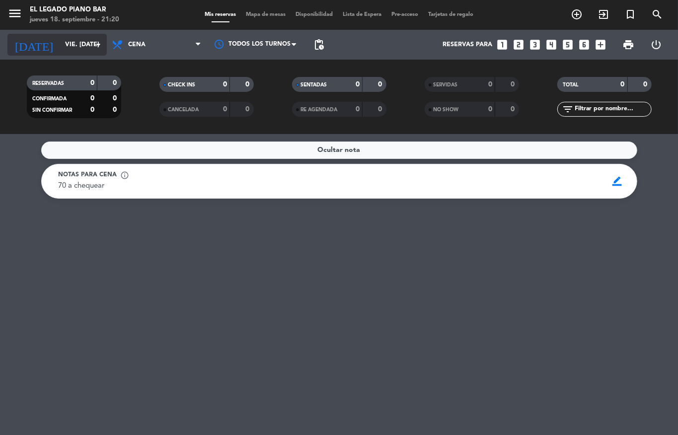
click at [77, 52] on input "vie. [DATE]" at bounding box center [102, 44] width 84 height 17
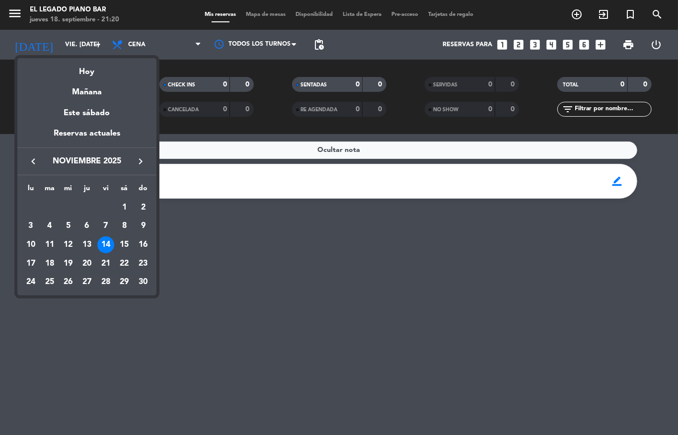
click at [624, 356] on div at bounding box center [339, 217] width 678 height 435
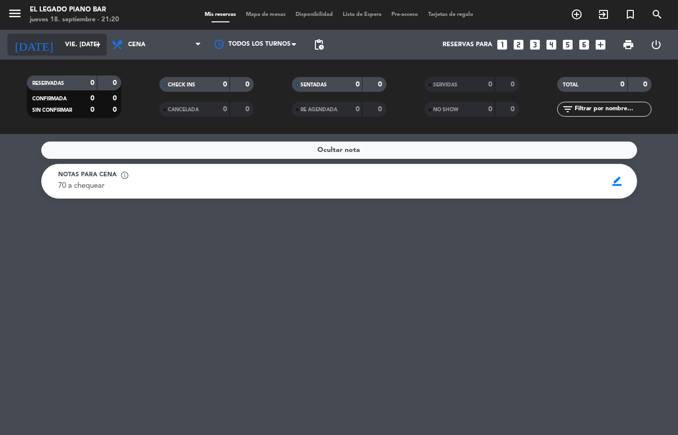
click at [77, 34] on div "[DATE] vie. [DATE] arrow_drop_down" at bounding box center [56, 45] width 99 height 22
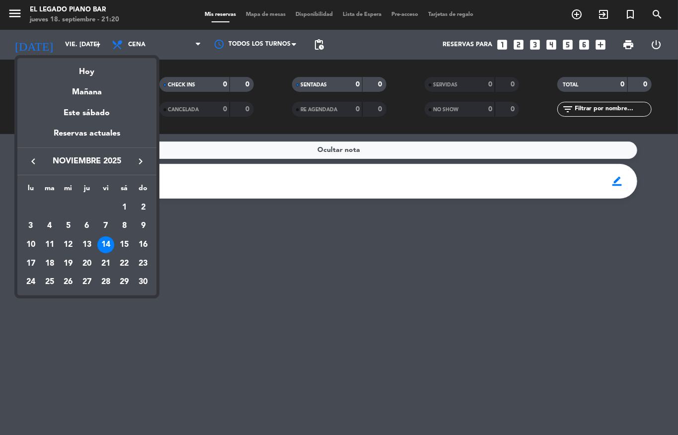
click at [36, 163] on icon "keyboard_arrow_left" at bounding box center [33, 161] width 12 height 12
click at [104, 233] on div "3" at bounding box center [105, 225] width 17 height 17
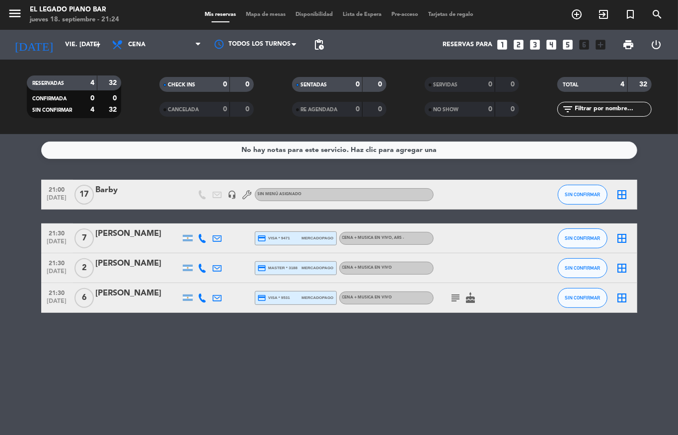
click at [186, 405] on div "No hay notas para este servicio. Haz clic para agregar una 21:00 [DATE] Barby h…" at bounding box center [339, 284] width 678 height 301
click at [297, 379] on div "No hay notas para este servicio. Haz clic para agregar una 21:00 [DATE] Barby h…" at bounding box center [339, 284] width 678 height 301
click at [82, 37] on input "vie. [DATE]" at bounding box center [102, 44] width 84 height 17
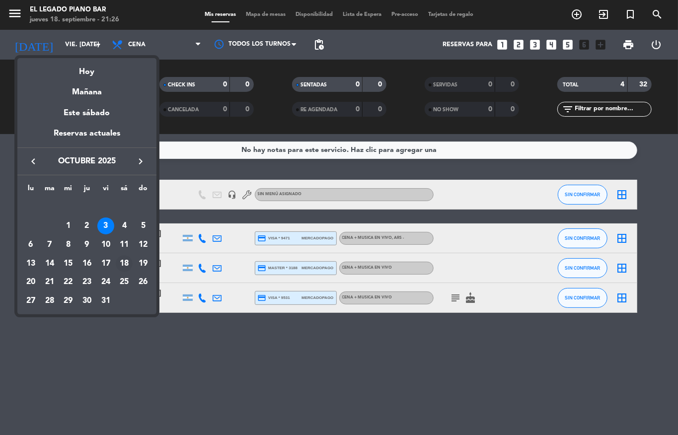
click at [125, 265] on div "18" at bounding box center [124, 263] width 17 height 17
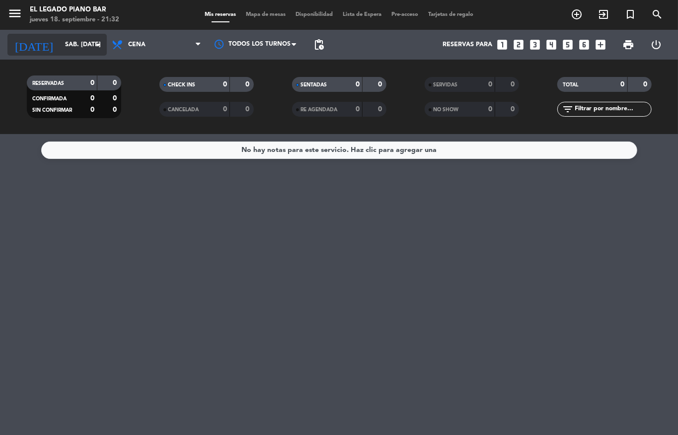
click at [90, 42] on input "sáb. [DATE]" at bounding box center [102, 44] width 84 height 17
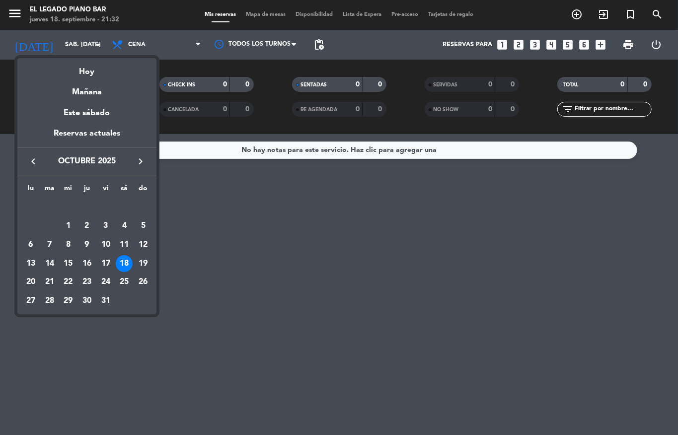
click at [144, 156] on icon "keyboard_arrow_right" at bounding box center [141, 161] width 12 height 12
click at [104, 243] on div "14" at bounding box center [105, 244] width 17 height 17
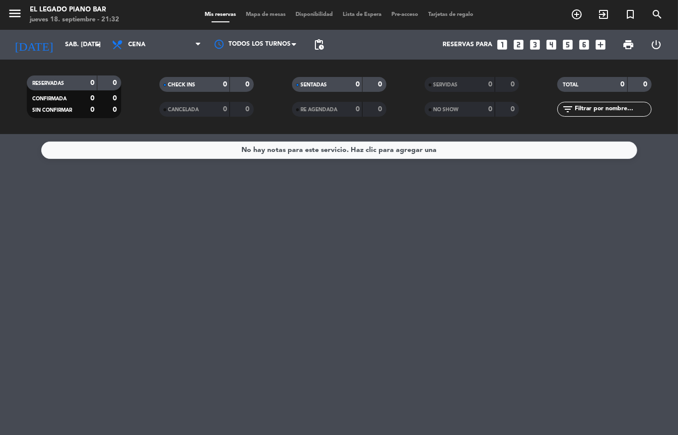
type input "vie. [DATE]"
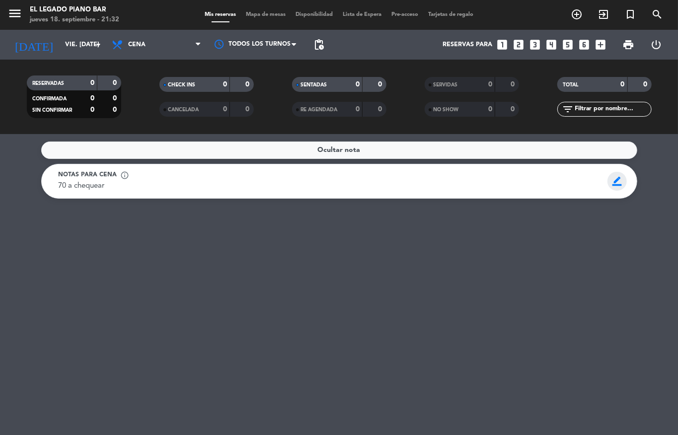
click at [609, 176] on span "border_color" at bounding box center [616, 181] width 19 height 19
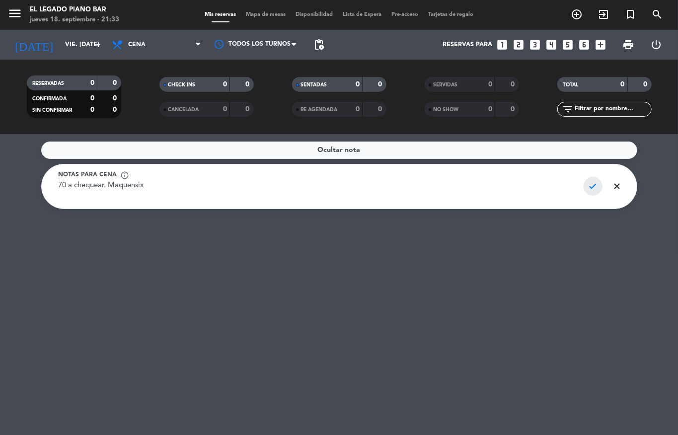
type textarea "70 a chequear. Maquensix"
click at [590, 189] on span "check" at bounding box center [592, 186] width 19 height 19
